Goal: Find specific page/section: Find specific page/section

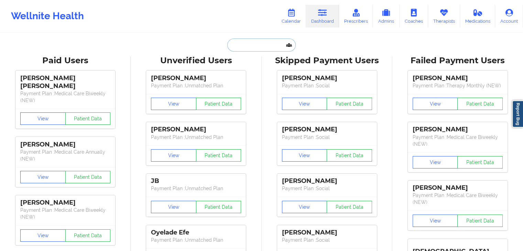
click at [271, 43] on input "text" at bounding box center [261, 44] width 68 height 13
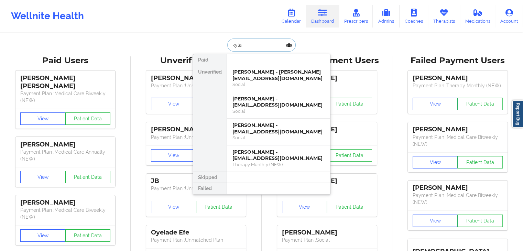
type input "kylan"
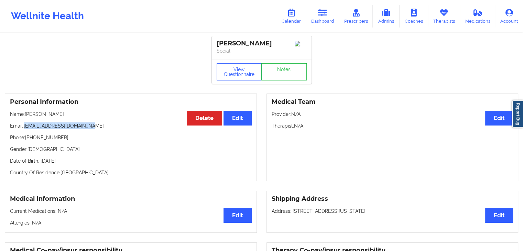
drag, startPoint x: 86, startPoint y: 128, endPoint x: 25, endPoint y: 129, distance: 61.2
click at [25, 129] on p "Email: [EMAIL_ADDRESS][DOMAIN_NAME]" at bounding box center [131, 125] width 242 height 7
copy p "[EMAIL_ADDRESS][DOMAIN_NAME]"
click at [140, 91] on div "Personal Information Edit Delete Name: [PERSON_NAME] Email: [EMAIL_ADDRESS][DOM…" at bounding box center [261, 137] width 523 height 97
click at [313, 15] on link "Dashboard" at bounding box center [322, 16] width 33 height 23
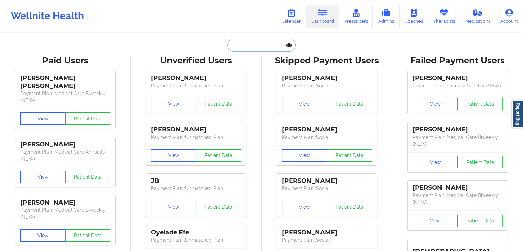
click at [239, 46] on input "text" at bounding box center [261, 44] width 68 height 13
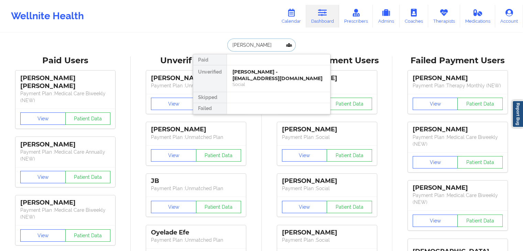
type input "[PERSON_NAME]"
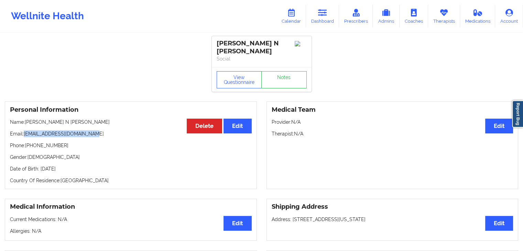
drag, startPoint x: 85, startPoint y: 127, endPoint x: 25, endPoint y: 128, distance: 60.5
click at [25, 130] on p "Email: [EMAIL_ADDRESS][DOMAIN_NAME]" at bounding box center [131, 133] width 242 height 7
copy p "[EMAIL_ADDRESS][DOMAIN_NAME]"
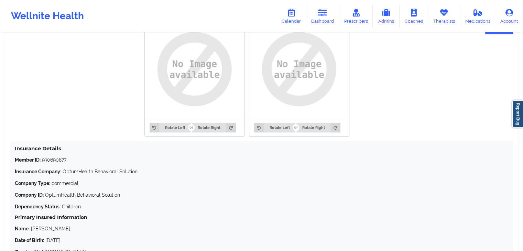
scroll to position [603, 0]
